Goal: Navigation & Orientation: Find specific page/section

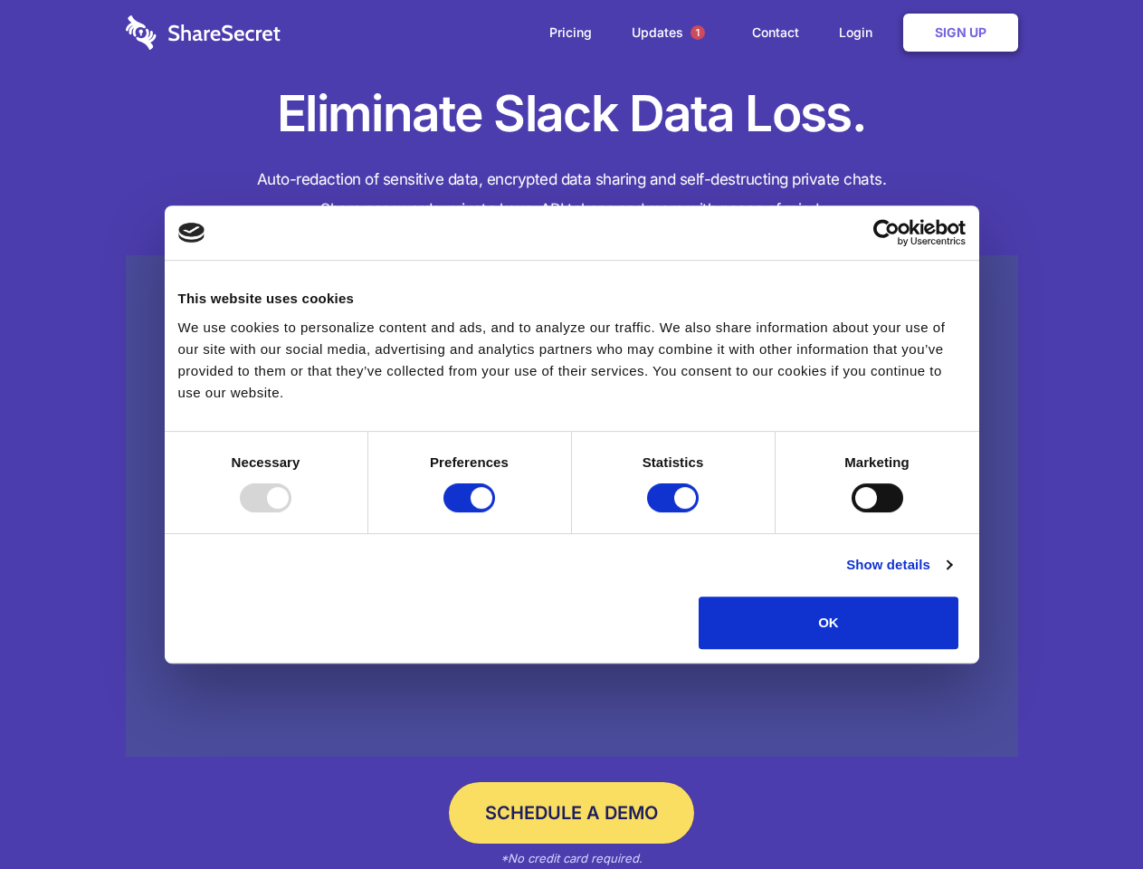
click at [291, 512] on div at bounding box center [266, 497] width 52 height 29
click at [495, 512] on input "Preferences" at bounding box center [469, 497] width 52 height 29
checkbox input "false"
click at [675, 512] on input "Statistics" at bounding box center [673, 497] width 52 height 29
checkbox input "false"
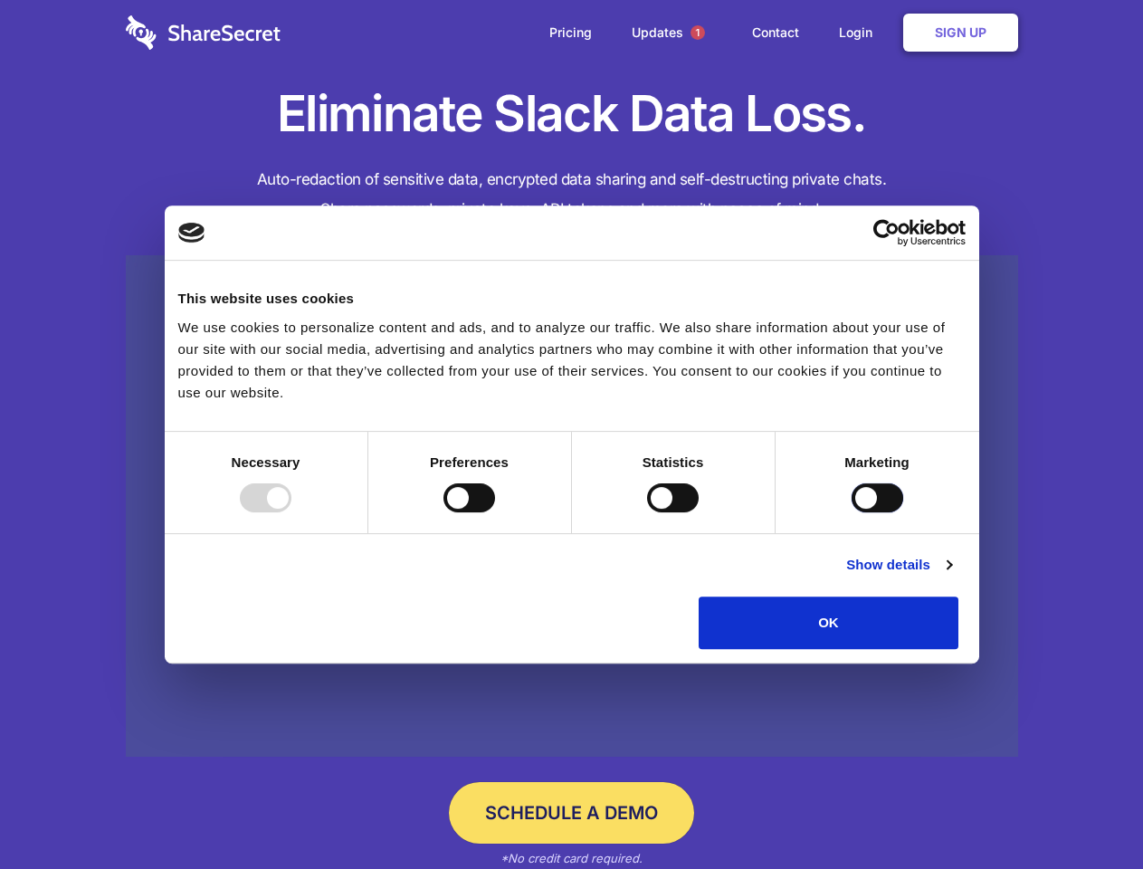
click at [851, 512] on input "Marketing" at bounding box center [877, 497] width 52 height 29
checkbox input "true"
click at [951, 575] on link "Show details" at bounding box center [898, 565] width 105 height 22
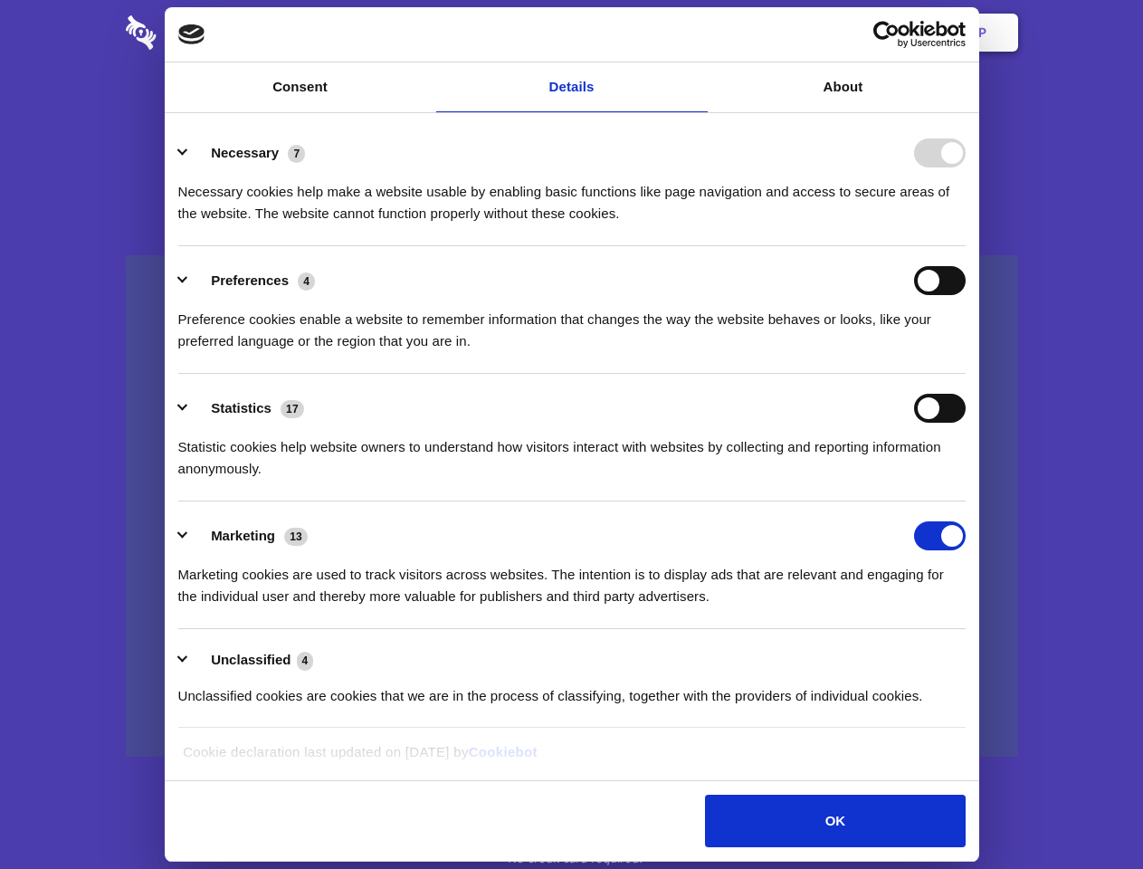
click at [965, 246] on li "Necessary 7 Necessary cookies help make a website usable by enabling basic func…" at bounding box center [571, 183] width 787 height 128
click at [697, 33] on span "1" at bounding box center [697, 32] width 14 height 14
